Goal: Task Accomplishment & Management: Use online tool/utility

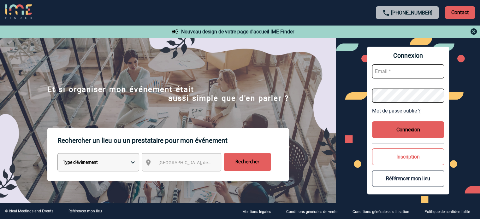
type input "[EMAIL_ADDRESS][DOMAIN_NAME]"
click at [413, 122] on button "Connexion" at bounding box center [408, 129] width 72 height 17
type input "[EMAIL_ADDRESS][DOMAIN_NAME]"
click at [378, 127] on button "Connexion" at bounding box center [408, 129] width 72 height 17
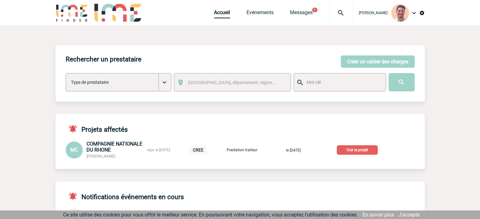
click at [363, 152] on p "Voir le projet" at bounding box center [356, 149] width 41 height 9
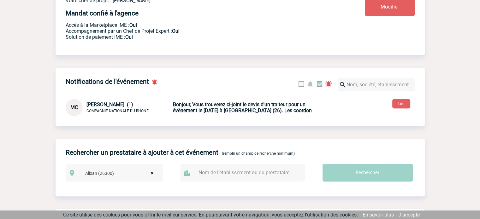
scroll to position [221, 0]
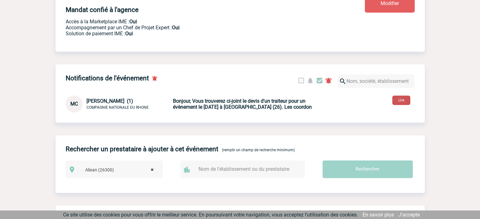
click at [400, 105] on button "Lire" at bounding box center [401, 100] width 18 height 9
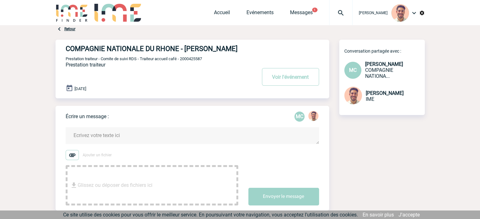
drag, startPoint x: 166, startPoint y: 59, endPoint x: 68, endPoint y: 51, distance: 98.0
click at [69, 52] on h4 "COMPAGNIE NATIONALE DU RHONE - [PERSON_NAME]" at bounding box center [152, 49] width 172 height 8
click at [113, 61] on div "COMPAGNIE NATIONALE DU RHONE - Marie-Stéphanie CHEVILLARD Voir l'événement Pres…" at bounding box center [197, 67] width 263 height 54
drag, startPoint x: 114, startPoint y: 60, endPoint x: 64, endPoint y: 49, distance: 51.0
click at [64, 49] on div "COMPAGNIE NATIONALE DU RHONE - Marie-Stéphanie CHEVILLARD Voir l'événement Pres…" at bounding box center [191, 69] width 273 height 59
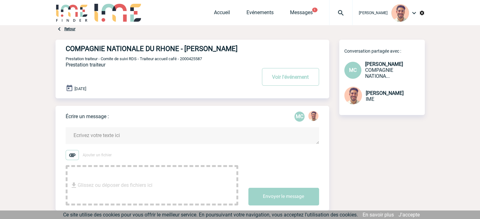
copy h4 "COMPAGNIE NATIONALE DU RHONE - [PERSON_NAME]"
drag, startPoint x: 207, startPoint y: 68, endPoint x: 181, endPoint y: 68, distance: 26.2
click at [181, 61] on p "Prestation traiteur - Comite de suivi RDS - Traiteur accueil café - 2000425587" at bounding box center [160, 58] width 189 height 5
copy span "2000425587"
drag, startPoint x: 185, startPoint y: 48, endPoint x: 212, endPoint y: 55, distance: 28.1
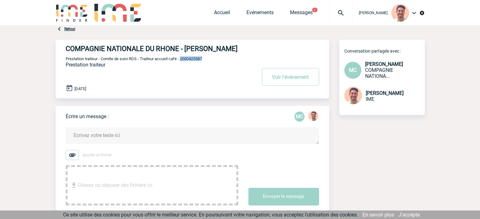
click at [213, 53] on h4 "COMPAGNIE NATIONALE DU RHONE - [PERSON_NAME]" at bounding box center [152, 49] width 172 height 8
copy h4 "[PERSON_NAME]"
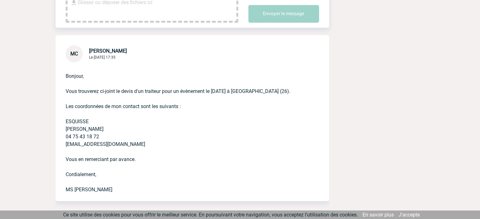
scroll to position [221, 0]
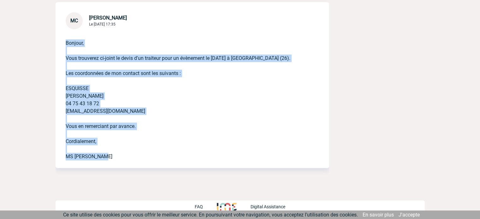
drag, startPoint x: 65, startPoint y: 42, endPoint x: 148, endPoint y: 167, distance: 150.3
click at [148, 167] on div "Bonjour, Vous trouverez ci-joint le devis d'un traiteur pour un évènement le 7 …" at bounding box center [191, 98] width 273 height 139
copy p "Bonjour, Vous trouverez ci-joint le devis d'un traiteur pour un évènement le 7 …"
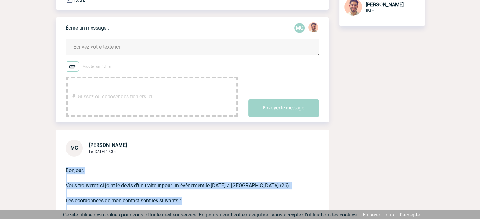
scroll to position [0, 0]
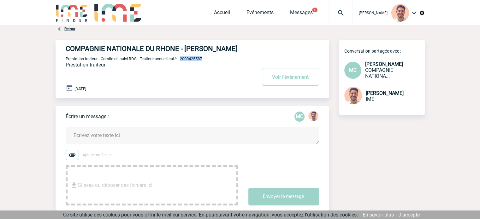
drag, startPoint x: 205, startPoint y: 67, endPoint x: 181, endPoint y: 69, distance: 24.0
click at [181, 61] on p "Prestation traiteur - Comite de suivi RDS - Traiteur accueil café - 2000425587" at bounding box center [160, 58] width 189 height 5
copy span "2000425587"
click at [258, 17] on link "Evénements" at bounding box center [259, 13] width 27 height 9
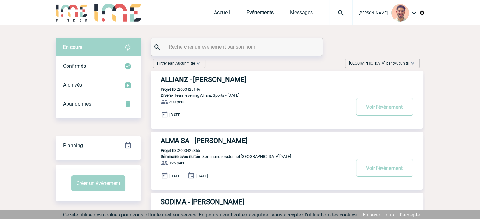
click at [194, 43] on input "text" at bounding box center [237, 46] width 140 height 9
paste input "2000425587"
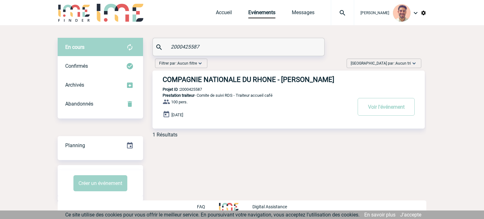
type input "2000425587"
click at [227, 80] on h3 "COMPAGNIE NATIONALE DU RHONE - Marie-Stéphanie CHEVILLARD" at bounding box center [257, 80] width 189 height 8
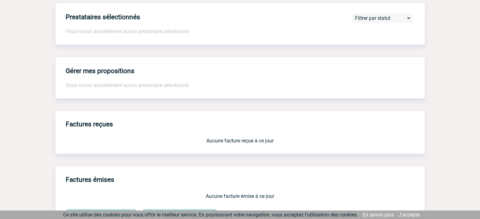
scroll to position [567, 0]
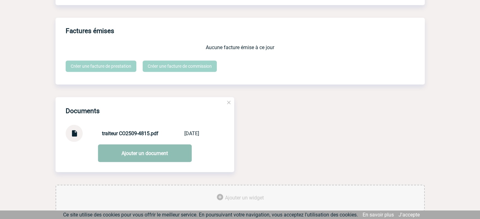
click at [166, 162] on link "Ajouter un document" at bounding box center [145, 153] width 94 height 18
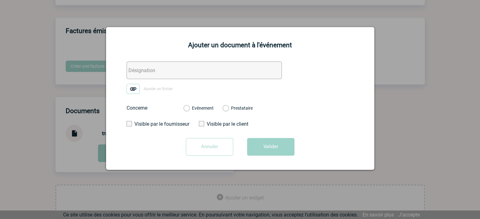
click at [217, 146] on input "Annuler" at bounding box center [209, 147] width 47 height 18
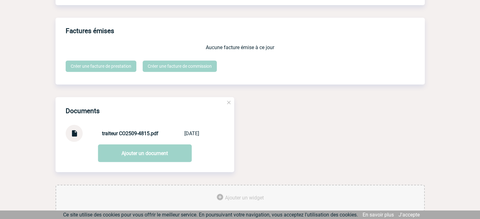
click at [74, 137] on img at bounding box center [74, 131] width 8 height 12
